Goal: Task Accomplishment & Management: Manage account settings

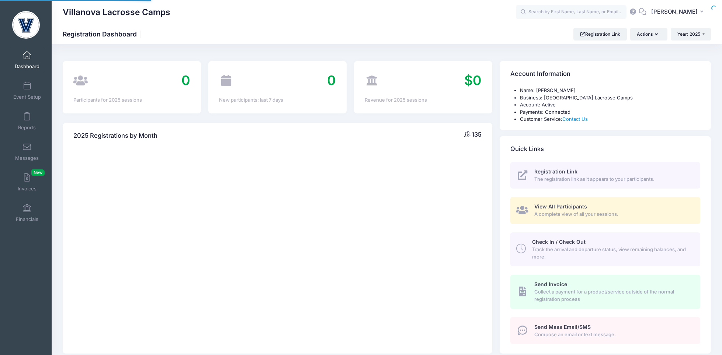
select select
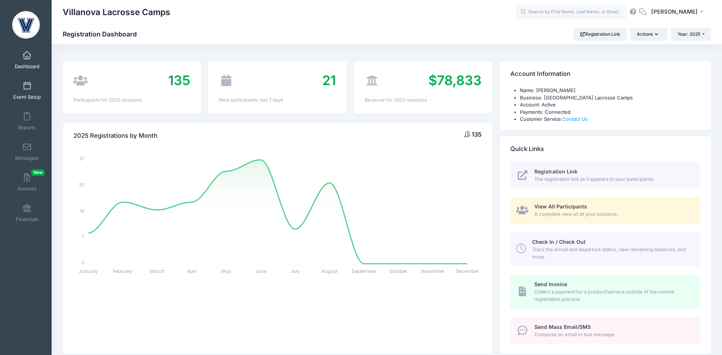
click at [22, 94] on span "Event Setup" at bounding box center [27, 97] width 28 height 6
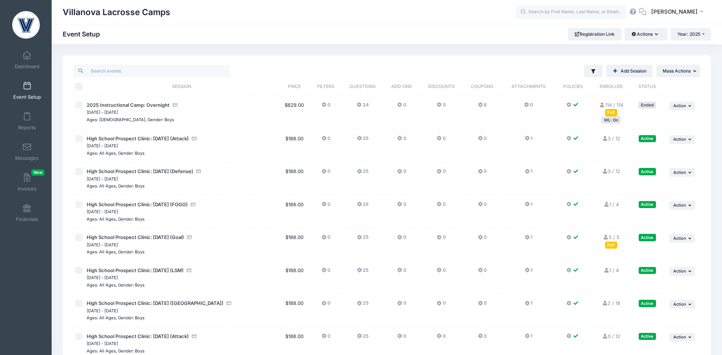
click at [27, 90] on link "Event Setup" at bounding box center [27, 91] width 35 height 26
click at [27, 56] on span at bounding box center [27, 56] width 0 height 8
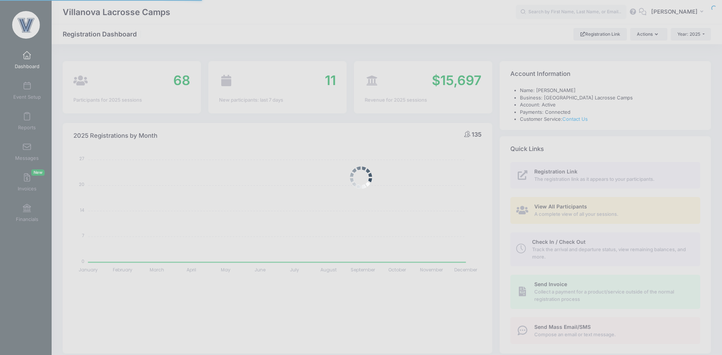
select select
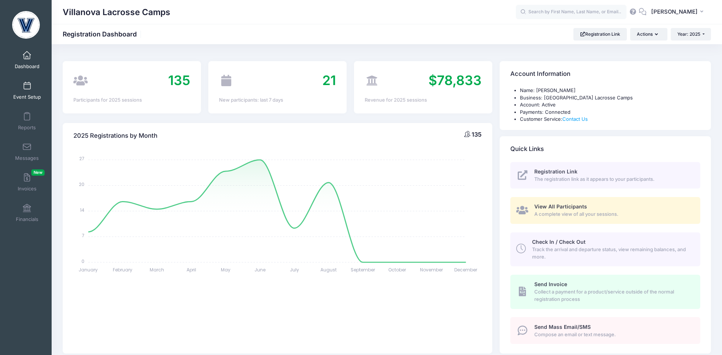
click at [28, 94] on span "Event Setup" at bounding box center [27, 97] width 28 height 6
